Goal: Information Seeking & Learning: Check status

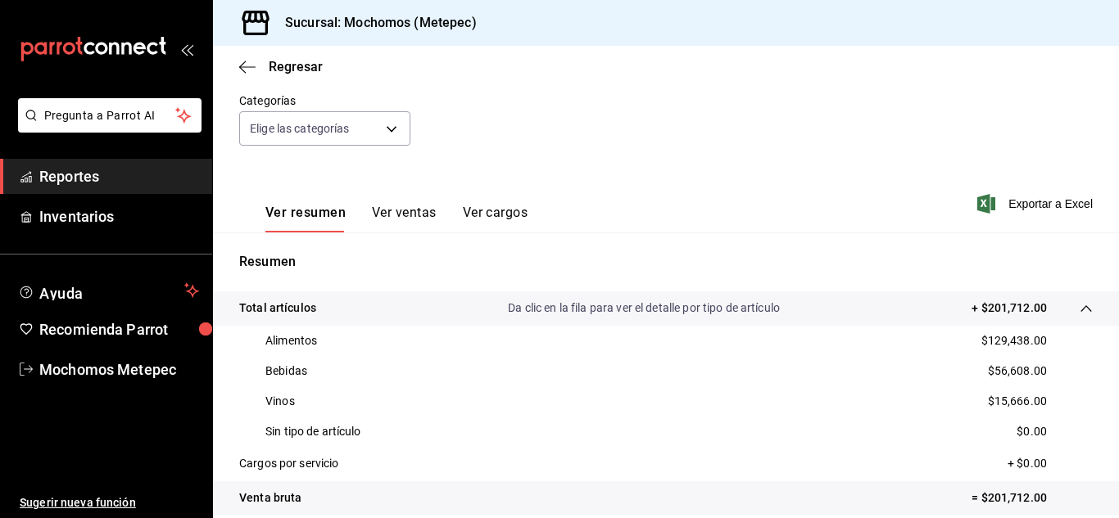
scroll to position [144, 0]
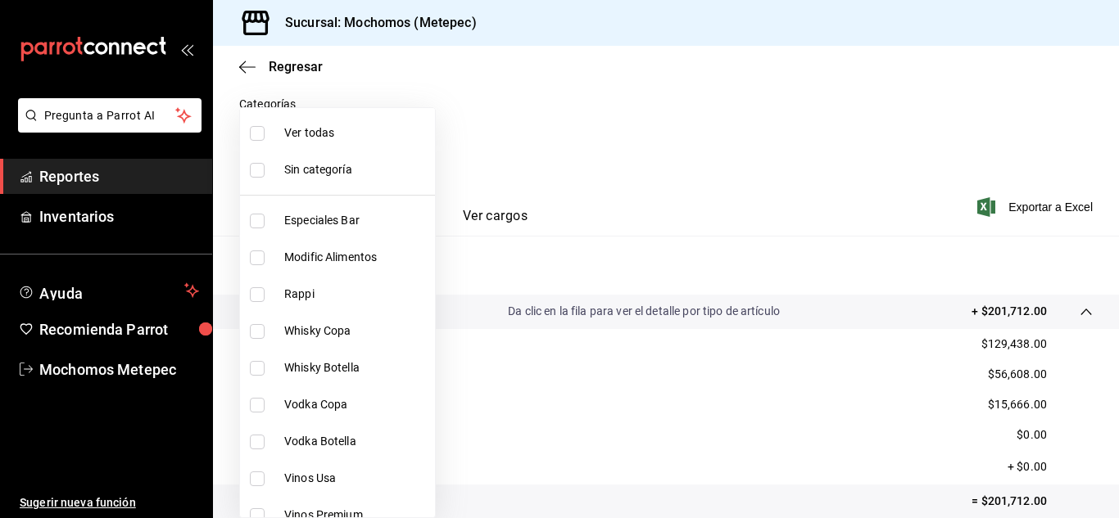
click at [387, 127] on body "Pregunta a Parrot AI Reportes Inventarios Ayuda Recomienda Parrot Mochomos Mete…" at bounding box center [559, 259] width 1119 height 518
click at [255, 132] on input "checkbox" at bounding box center [257, 133] width 15 height 15
checkbox input "true"
type input "c9cbc288-c827-488d-81f5-370afefb1912,46081463-7037-4dd2-a9ab-e56ff6a8fa7c,bf958…"
checkbox input "true"
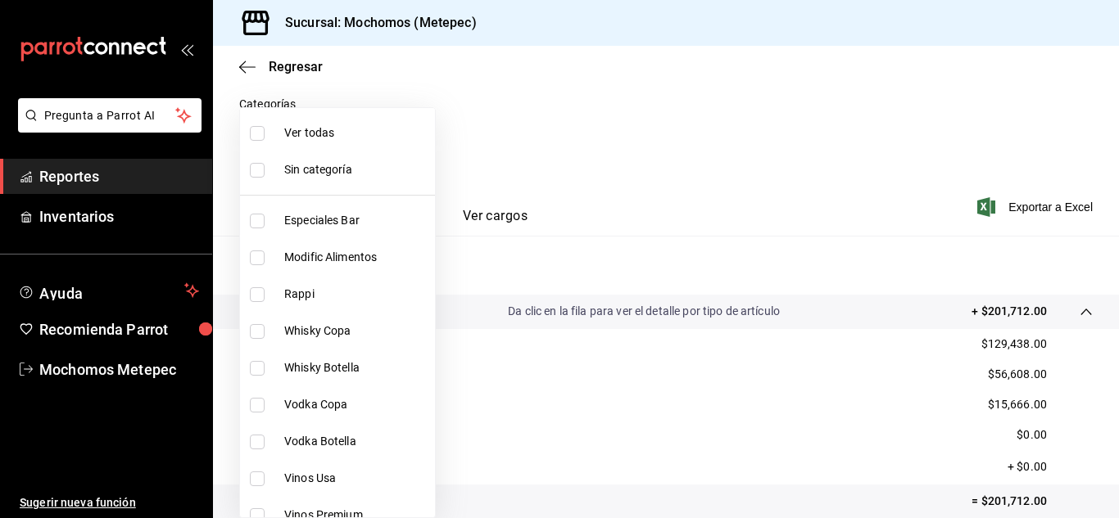
checkbox input "true"
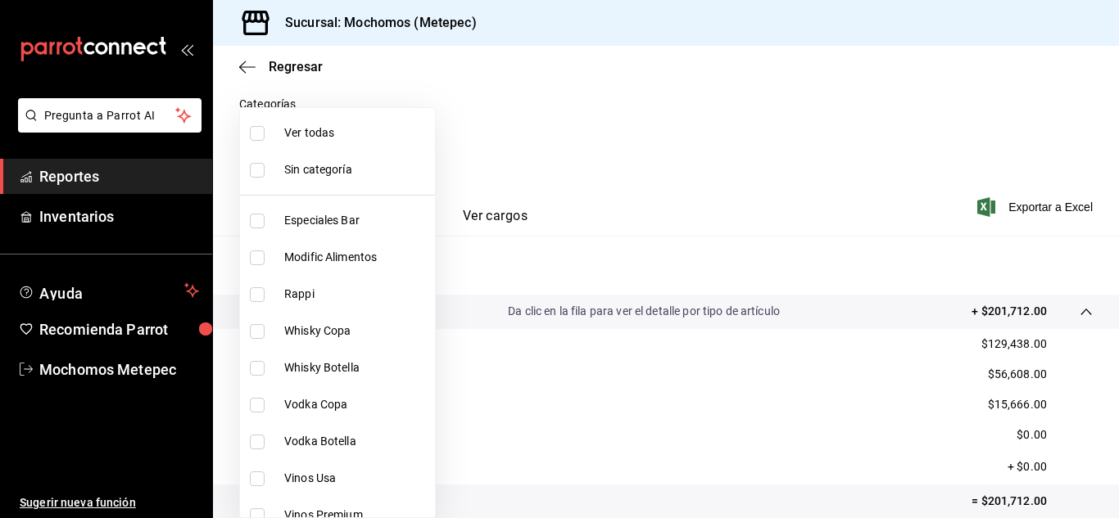
checkbox input "true"
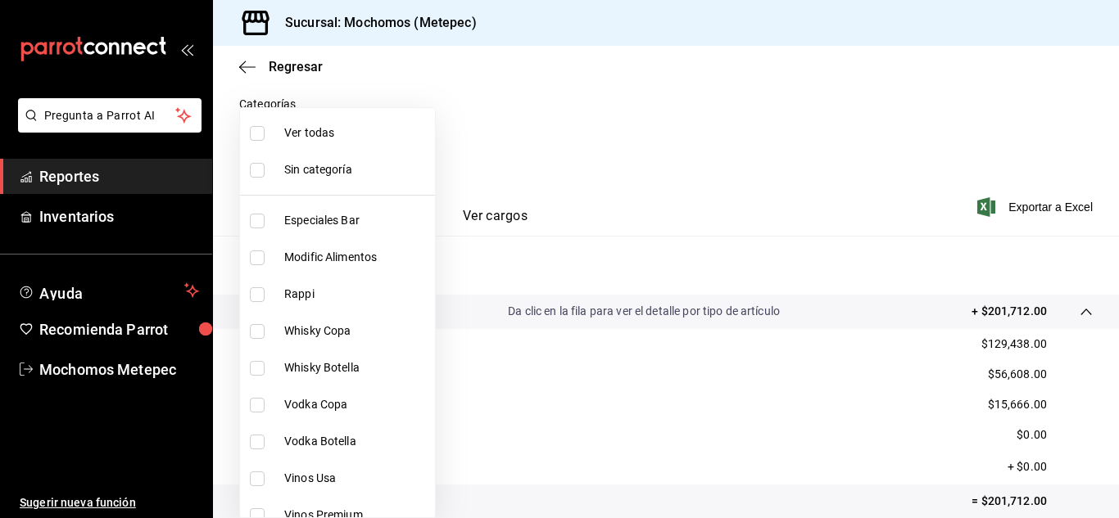
checkbox input "true"
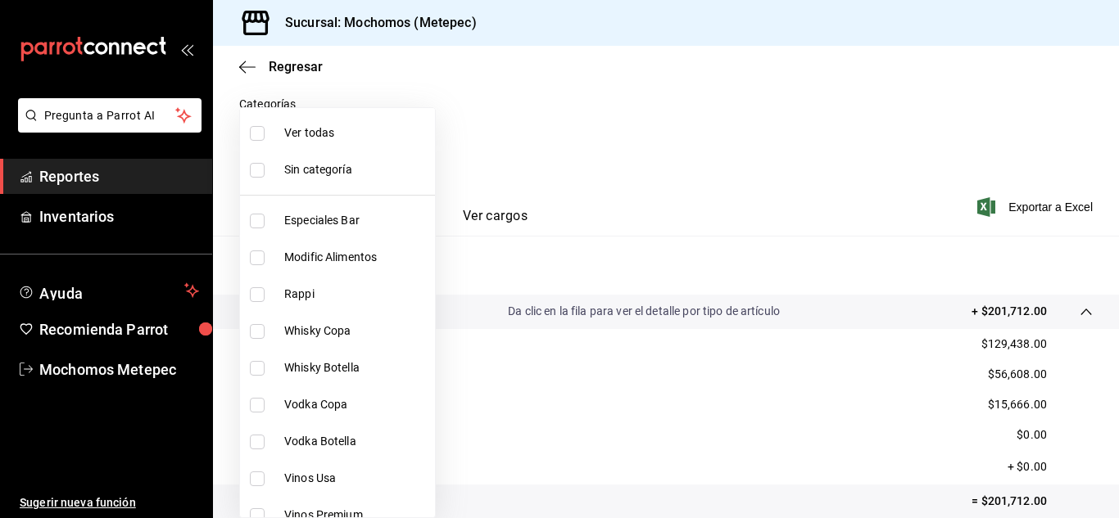
checkbox input "true"
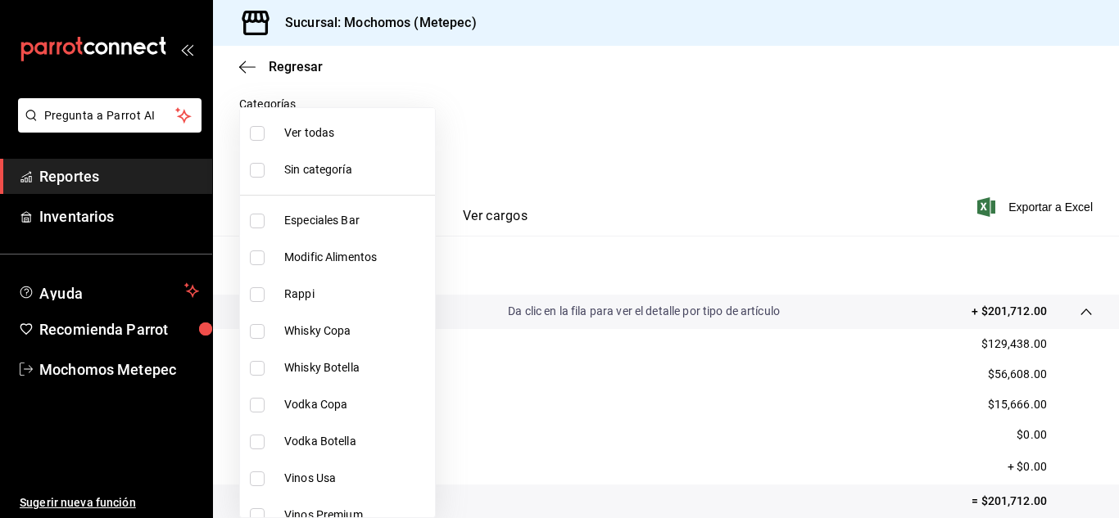
checkbox input "true"
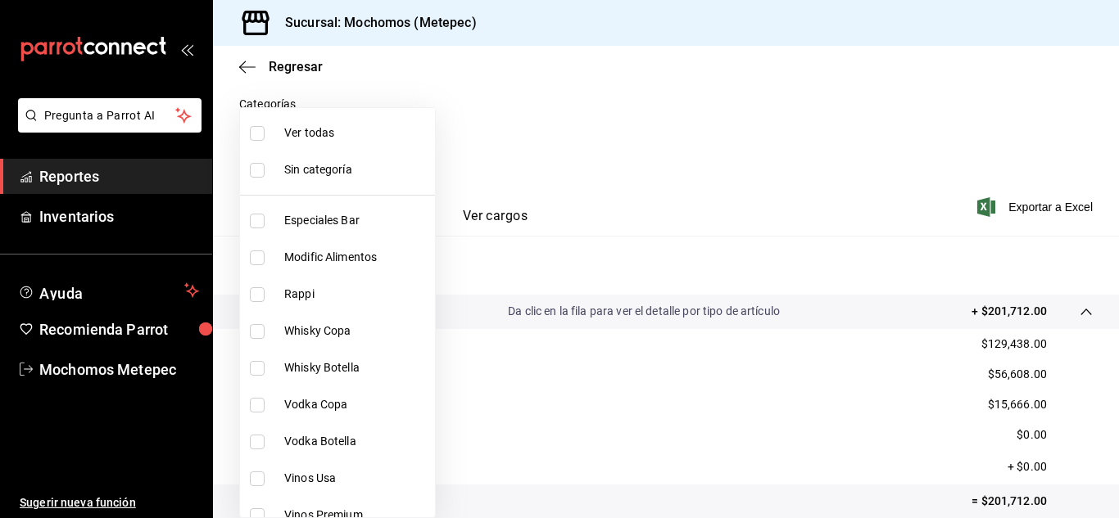
checkbox input "true"
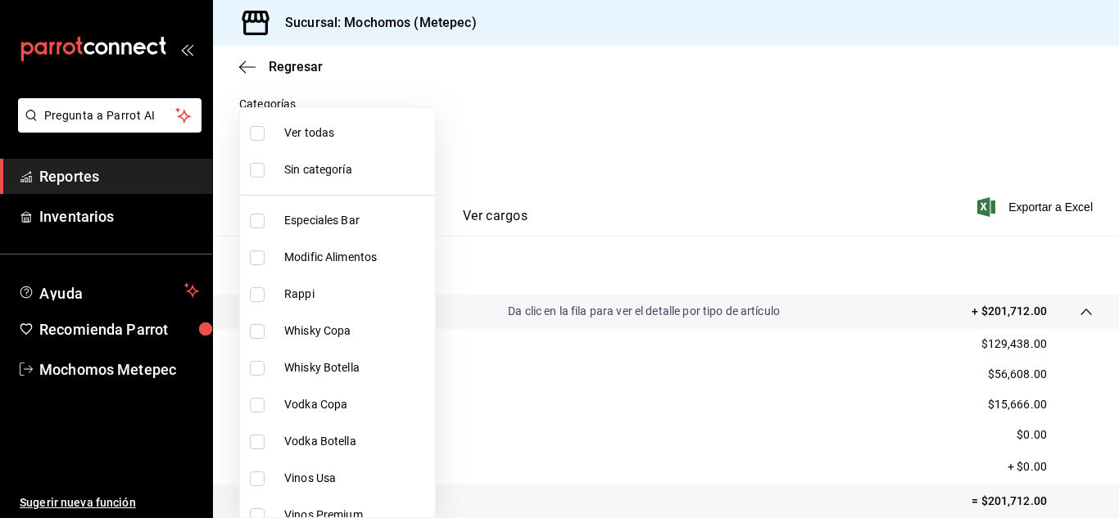
checkbox input "true"
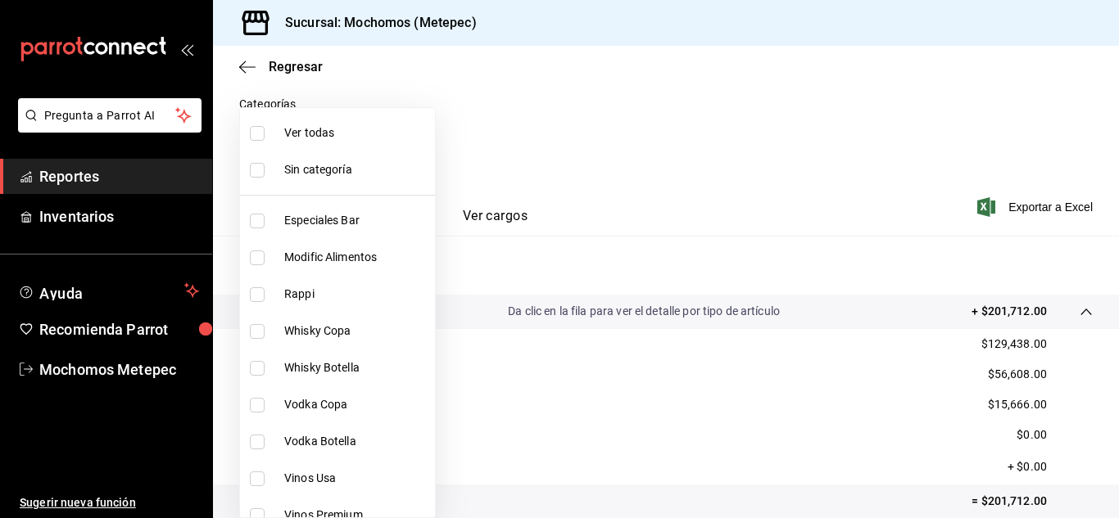
checkbox input "true"
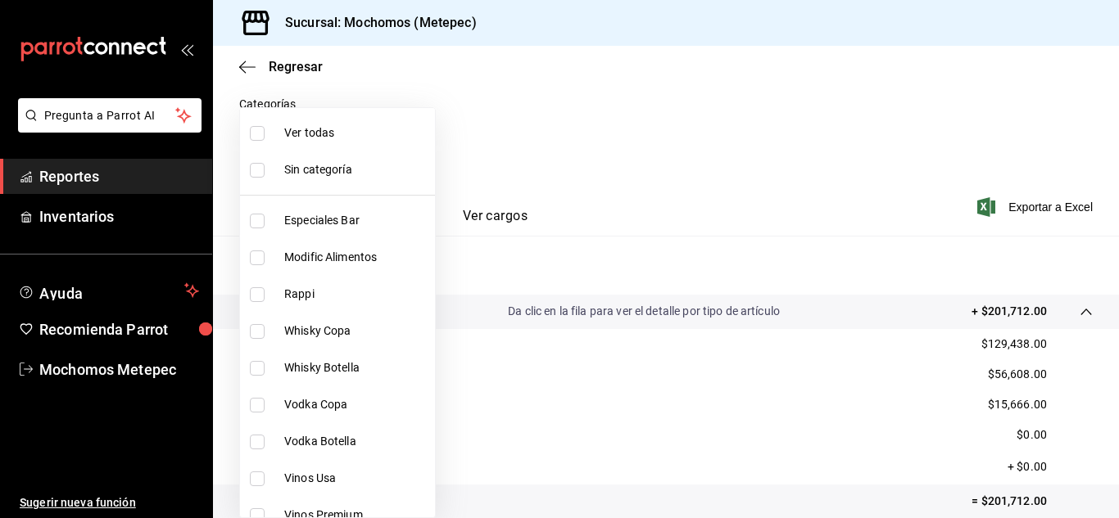
checkbox input "true"
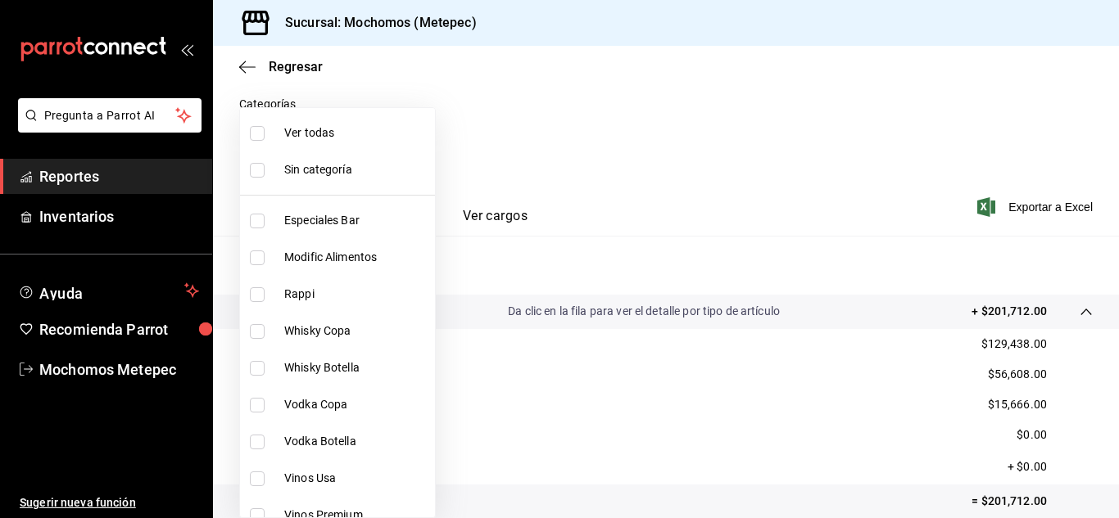
checkbox input "true"
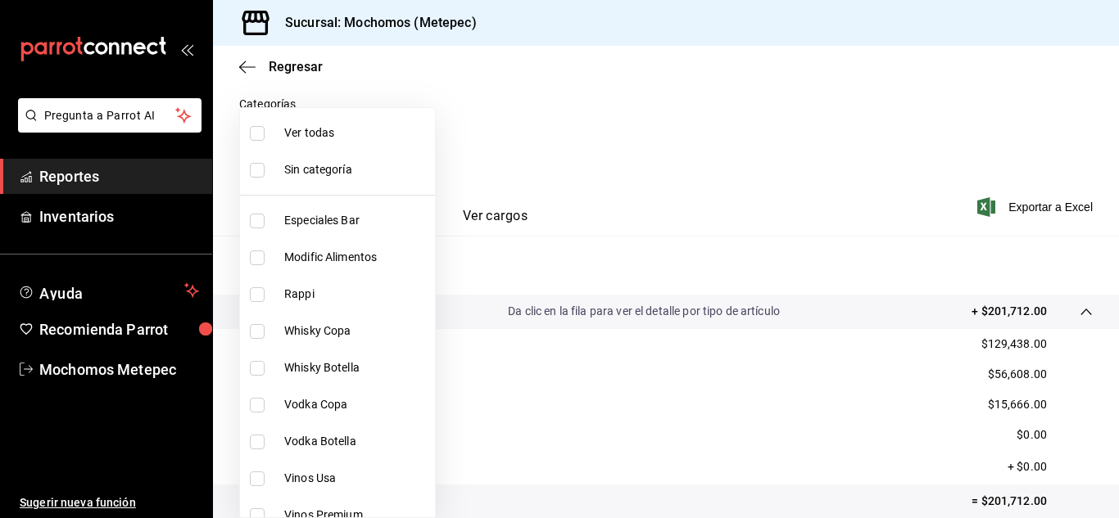
checkbox input "true"
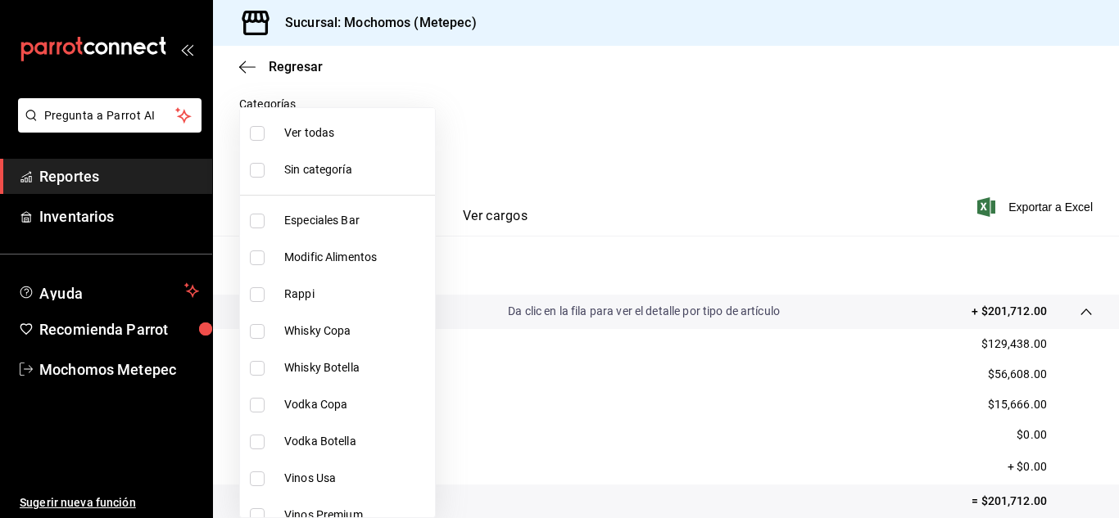
checkbox input "true"
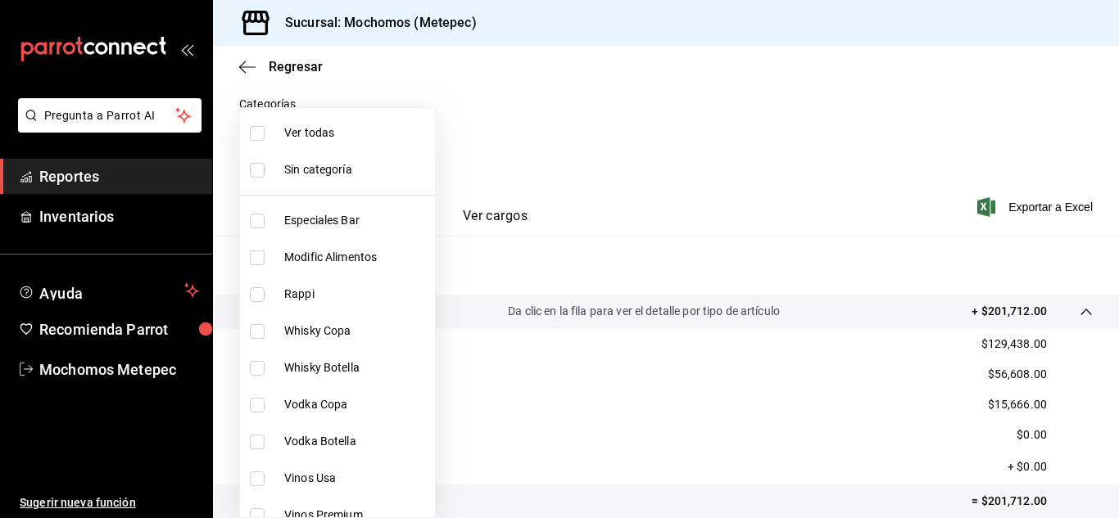
checkbox input "true"
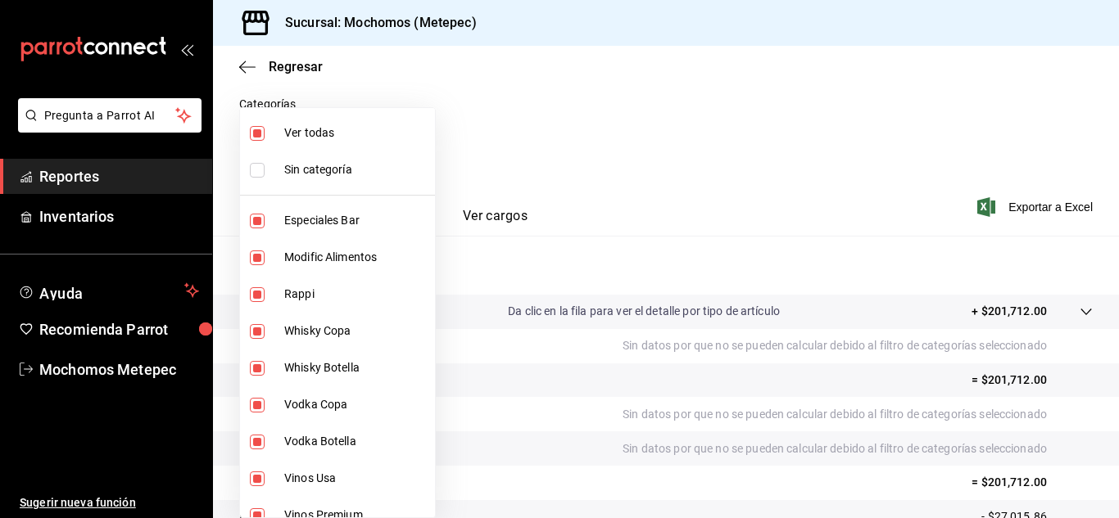
click at [784, 174] on div at bounding box center [559, 259] width 1119 height 518
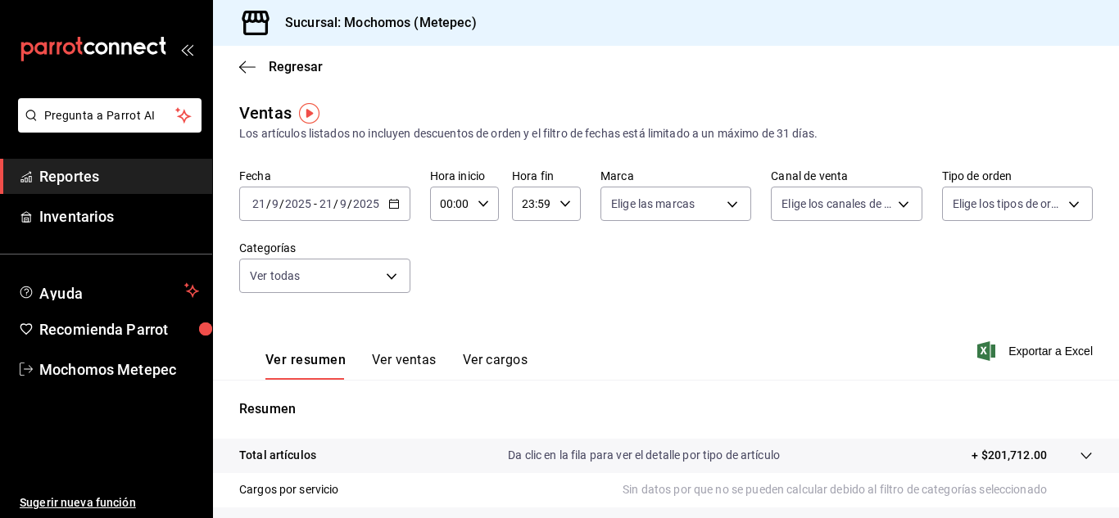
click at [416, 353] on button "Ver ventas" at bounding box center [404, 366] width 65 height 28
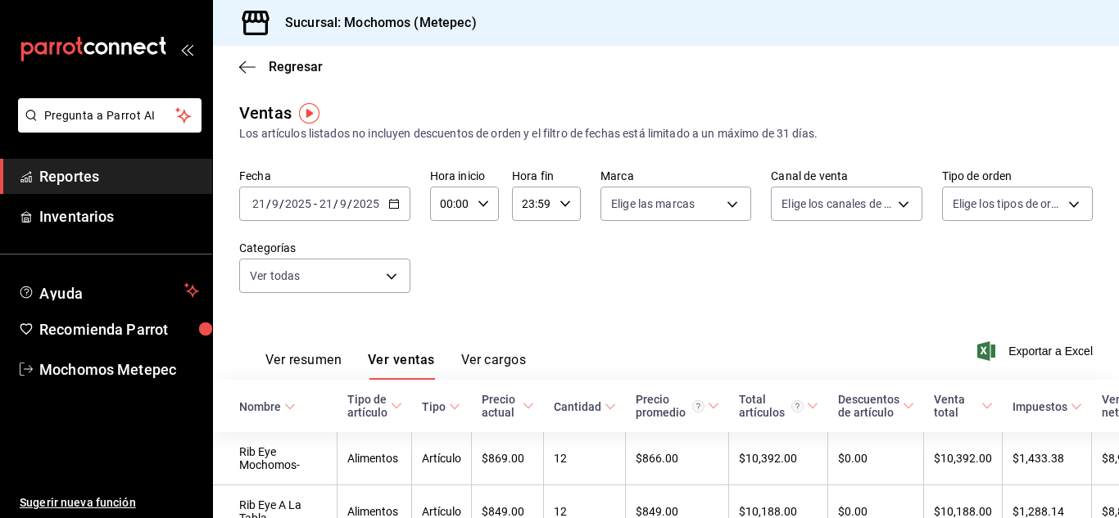
click at [501, 368] on button "Ver cargos" at bounding box center [494, 366] width 66 height 28
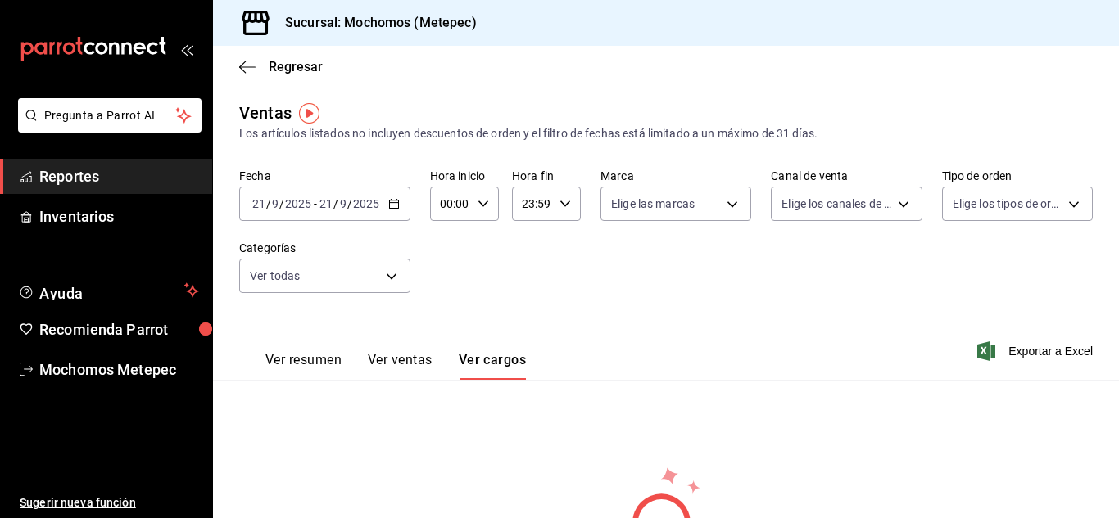
click at [319, 360] on button "Ver resumen" at bounding box center [303, 366] width 76 height 28
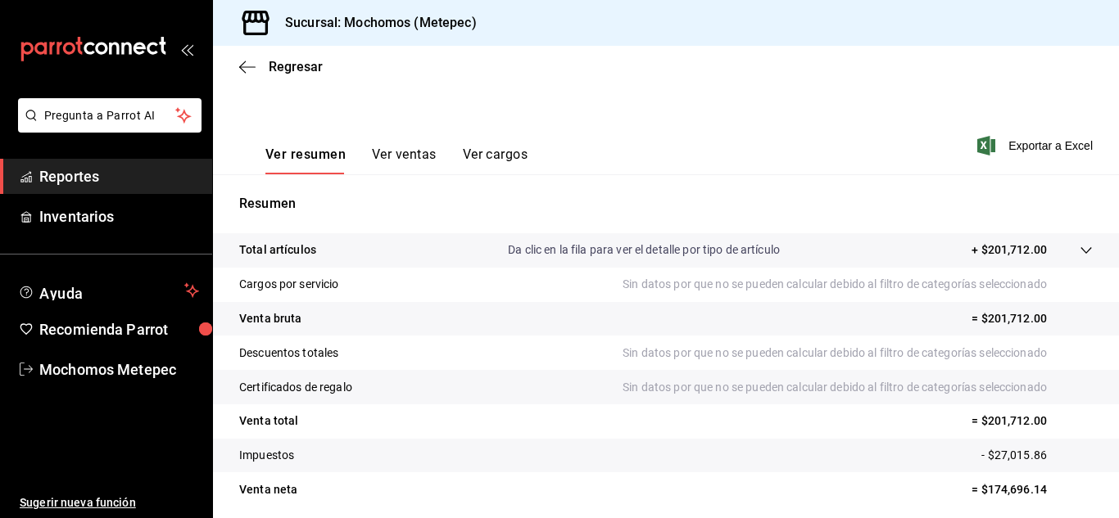
scroll to position [266, 0]
